Goal: Task Accomplishment & Management: Manage account settings

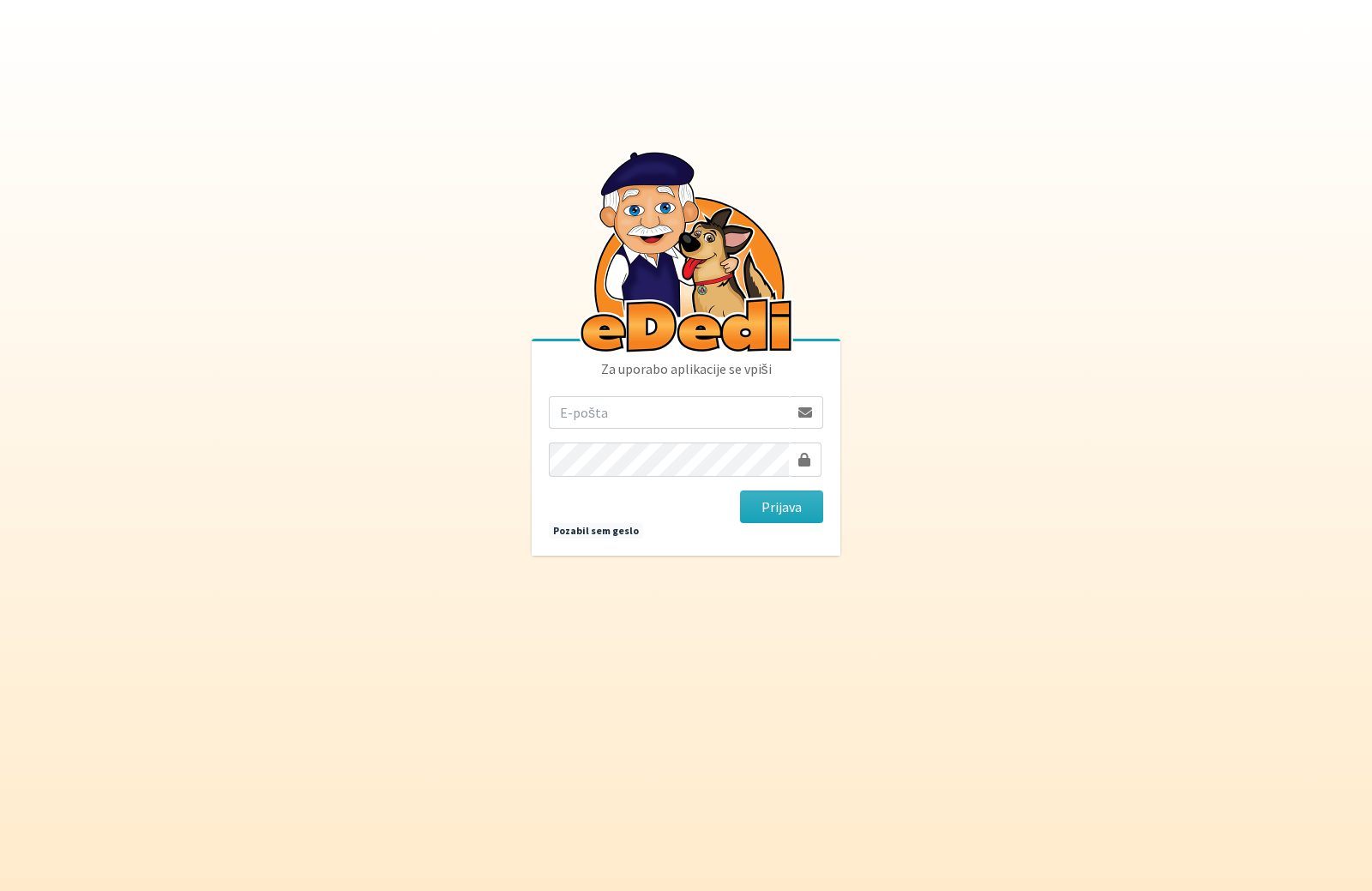
click at [598, 410] on input "email" at bounding box center [669, 412] width 240 height 32
type input "[PERSON_NAME][EMAIL_ADDRESS][DOMAIN_NAME]"
drag, startPoint x: 1070, startPoint y: 370, endPoint x: 1067, endPoint y: 360, distance: 10.4
click at [1070, 370] on body "Za uporabo aplikacije se vpiši [EMAIL_ADDRESS][DOMAIN_NAME] [GEOGRAPHIC_DATA] P…" at bounding box center [686, 445] width 1372 height 891
click at [774, 504] on button "Prijava" at bounding box center [782, 506] width 83 height 32
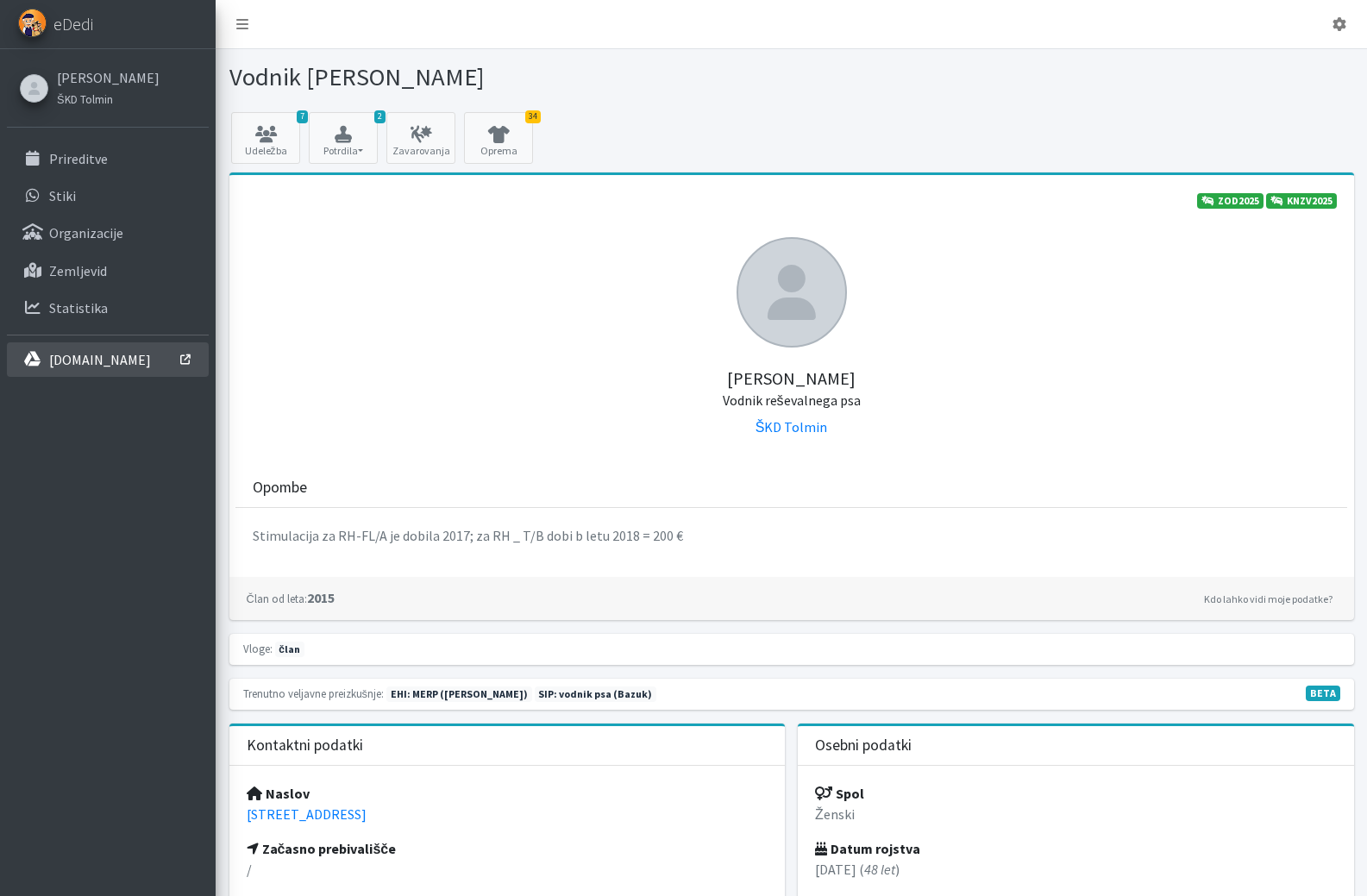
click at [94, 368] on p "interno.erps.si" at bounding box center [100, 360] width 102 height 18
click at [1335, 12] on link at bounding box center [1340, 24] width 41 height 34
click at [1291, 64] on link "Odjavi se" at bounding box center [1290, 65] width 136 height 27
